Goal: Check status: Check status

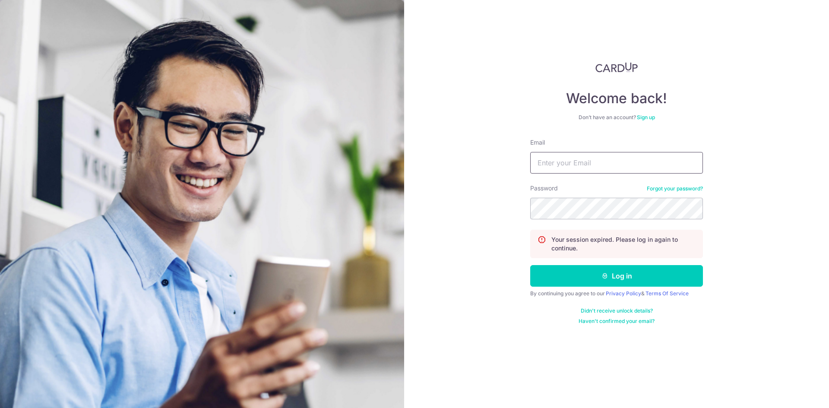
click at [585, 164] on input "Email" at bounding box center [616, 163] width 173 height 22
type input "[EMAIL_ADDRESS][DOMAIN_NAME]"
click at [530, 265] on button "Log in" at bounding box center [616, 276] width 173 height 22
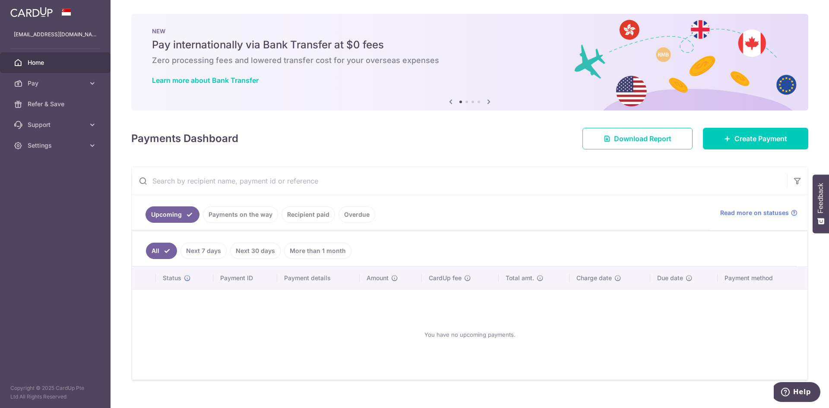
click at [310, 215] on div at bounding box center [418, 206] width 837 height 412
click at [240, 219] on link "Payments on the way" at bounding box center [240, 214] width 75 height 16
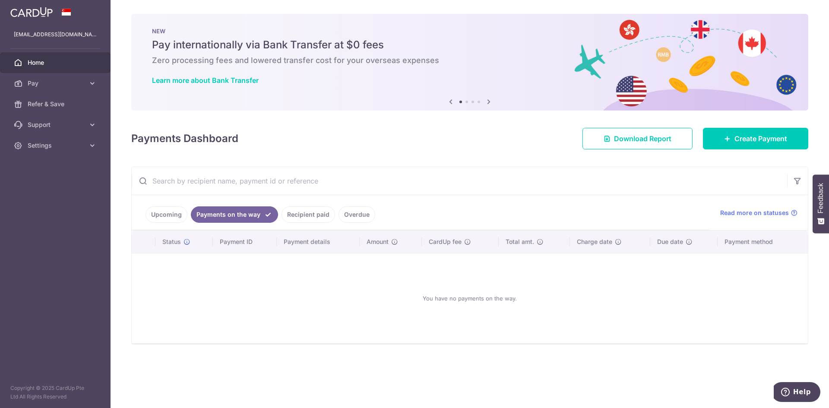
click at [294, 216] on link "Recipient paid" at bounding box center [308, 214] width 54 height 16
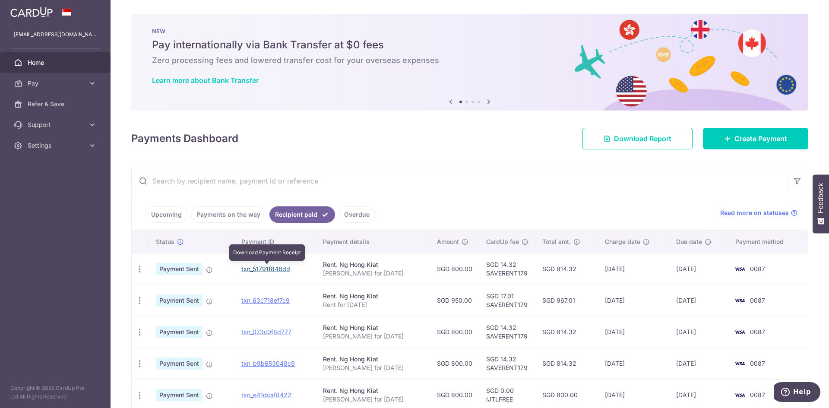
click at [260, 268] on link "txn_51791f848dd" at bounding box center [265, 268] width 49 height 7
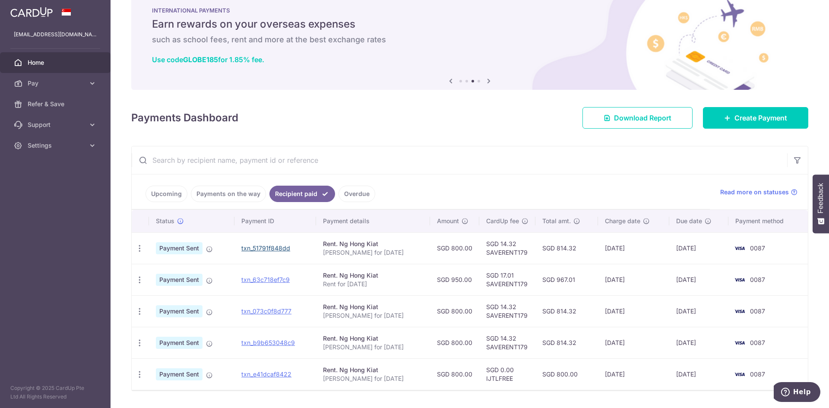
scroll to position [44, 0]
